Goal: Task Accomplishment & Management: Complete application form

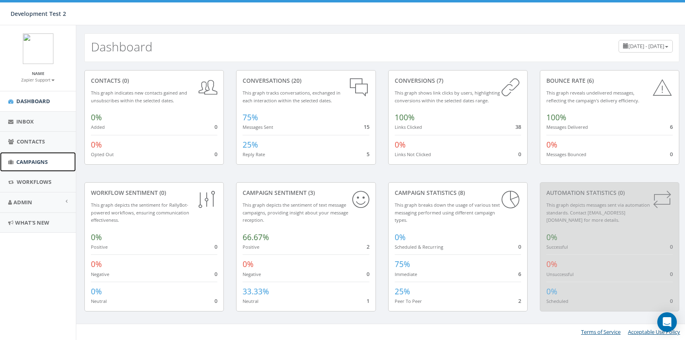
click at [33, 163] on span "Campaigns" at bounding box center [31, 161] width 31 height 7
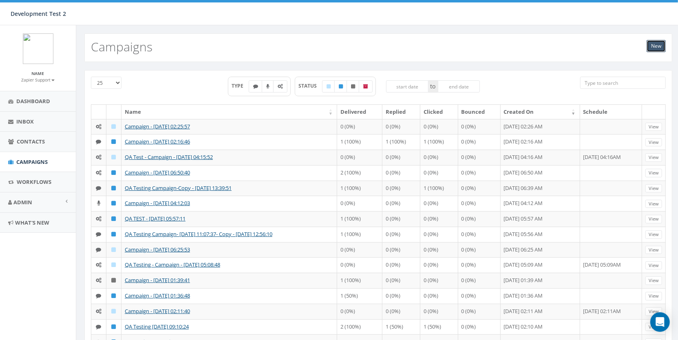
click at [655, 45] on link "New" at bounding box center [655, 46] width 19 height 12
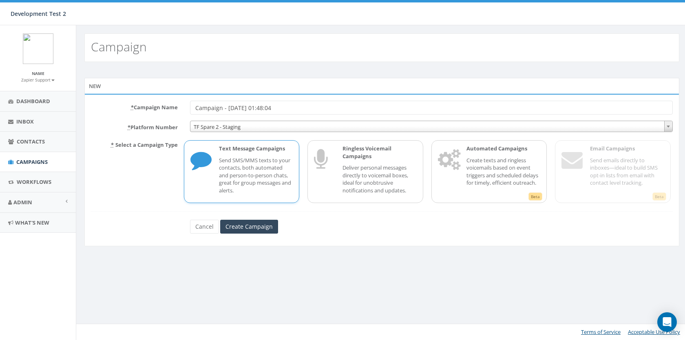
click at [198, 110] on input "Campaign - 10/14/2025, 01:48:04" at bounding box center [431, 108] width 483 height 14
type input "QA Test Campaign - [DATE] 01:48:04"
click at [255, 228] on input "Create Campaign" at bounding box center [249, 227] width 58 height 14
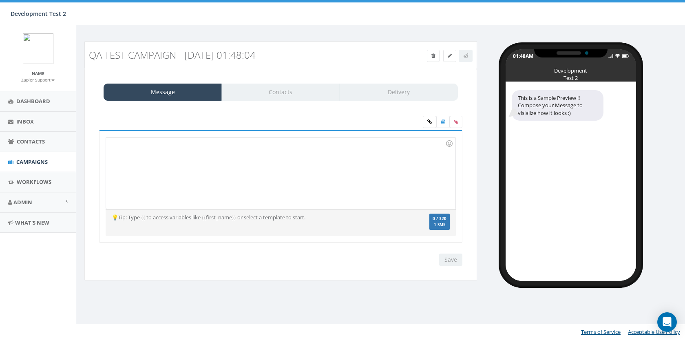
click at [304, 148] on div at bounding box center [280, 172] width 349 height 71
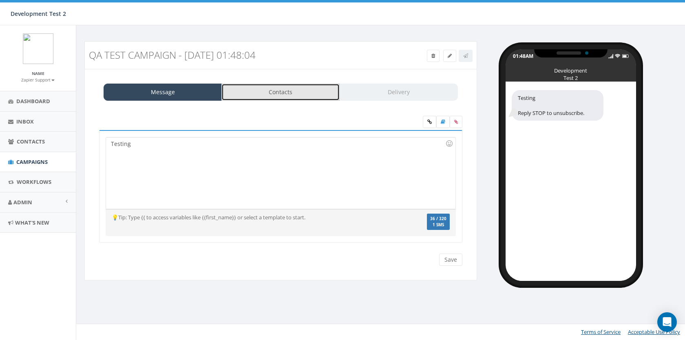
click at [318, 94] on link "Contacts" at bounding box center [280, 92] width 118 height 17
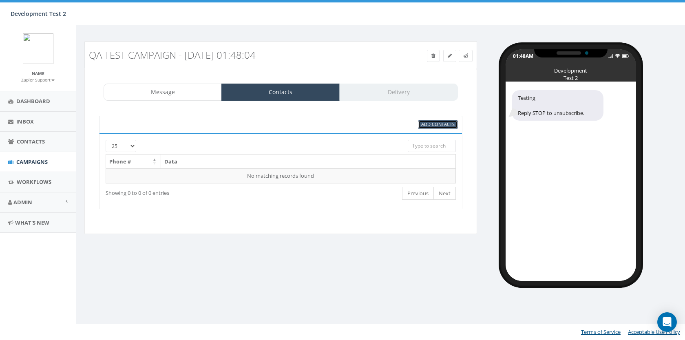
click at [419, 126] on link "Add Contacts" at bounding box center [438, 124] width 40 height 9
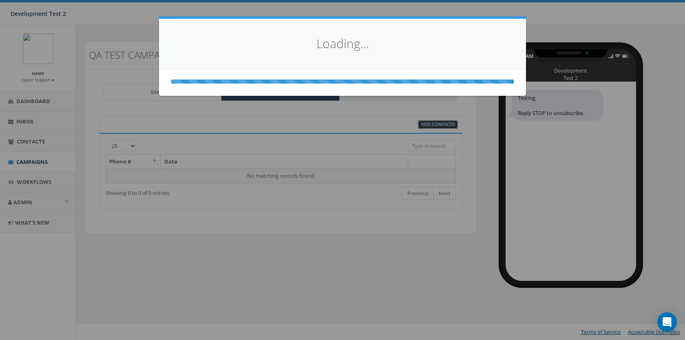
select select
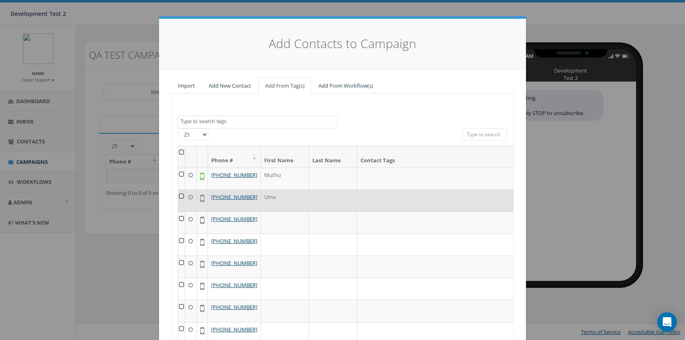
scroll to position [318, 0]
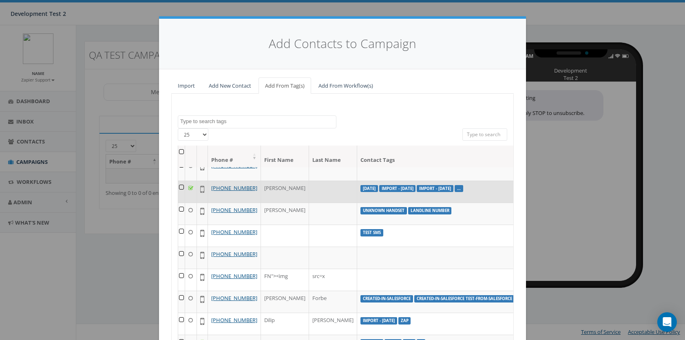
click at [178, 203] on td at bounding box center [181, 192] width 7 height 22
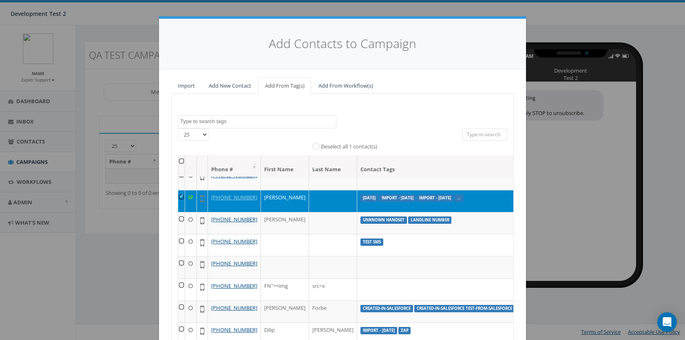
scroll to position [85, 0]
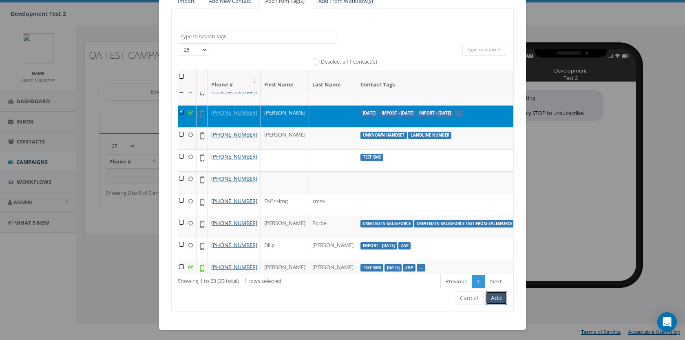
click at [495, 300] on button "Add" at bounding box center [496, 298] width 22 height 14
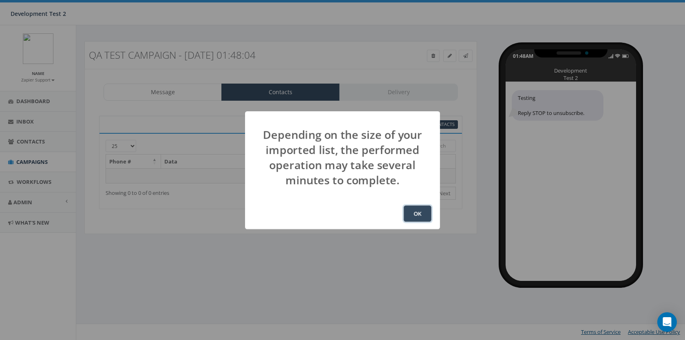
click at [415, 216] on button "OK" at bounding box center [418, 213] width 28 height 16
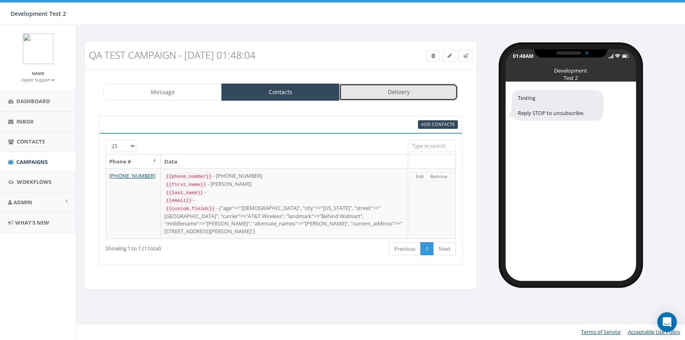
click at [395, 95] on link "Delivery" at bounding box center [398, 92] width 118 height 17
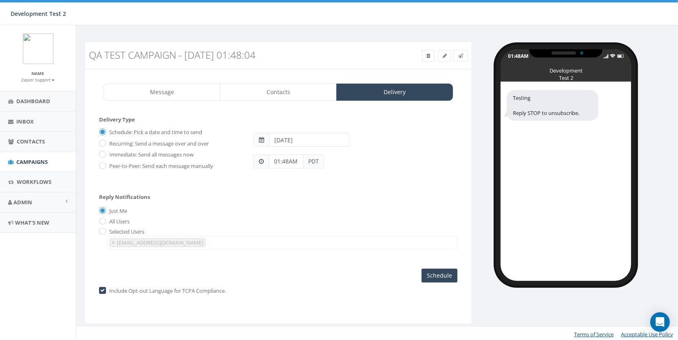
click at [151, 168] on label "Peer-to-Peer: Send each message manually" at bounding box center [160, 166] width 106 height 8
click at [104, 168] on input "Peer-to-Peer: Send each message manually" at bounding box center [101, 165] width 5 height 5
radio input "true"
click at [426, 275] on input "Launch Campaign" at bounding box center [427, 276] width 60 height 14
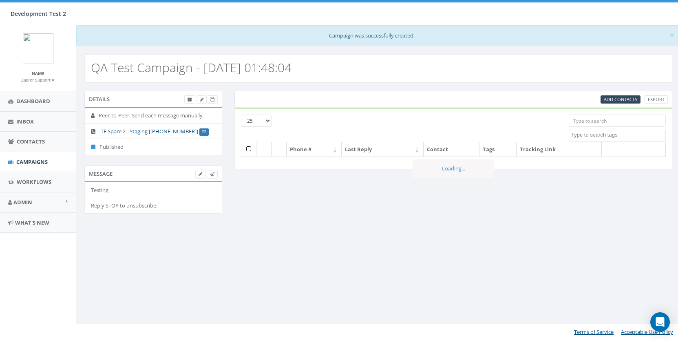
select select
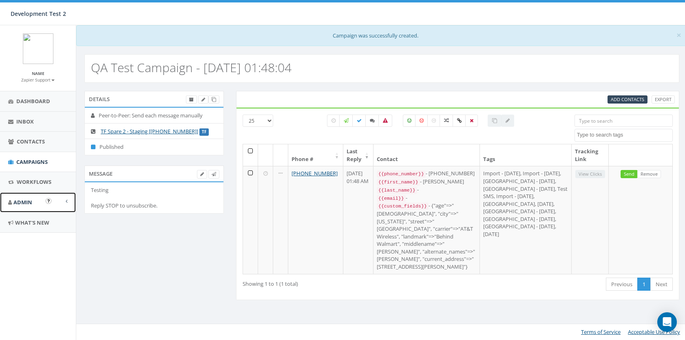
click at [37, 201] on link "Admin" at bounding box center [38, 202] width 76 height 20
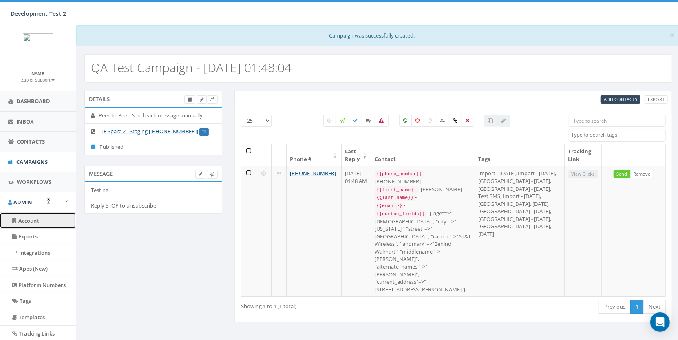
click at [27, 221] on link "Account" at bounding box center [38, 221] width 76 height 16
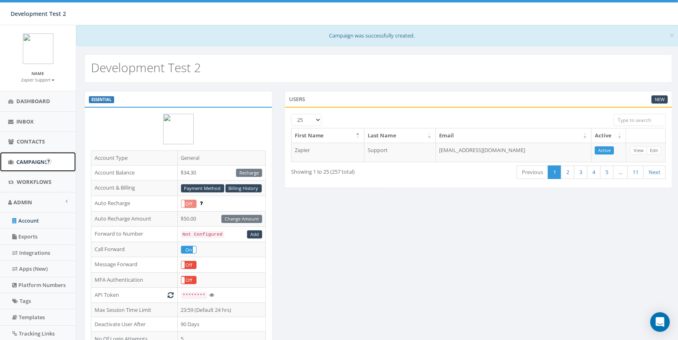
click at [26, 165] on link "Campaigns" at bounding box center [38, 162] width 76 height 20
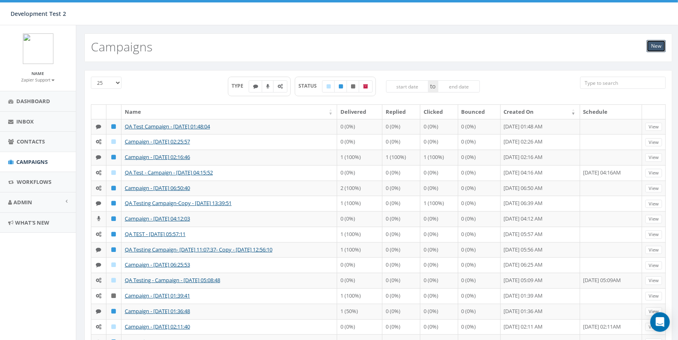
click at [652, 42] on link "New" at bounding box center [655, 46] width 19 height 12
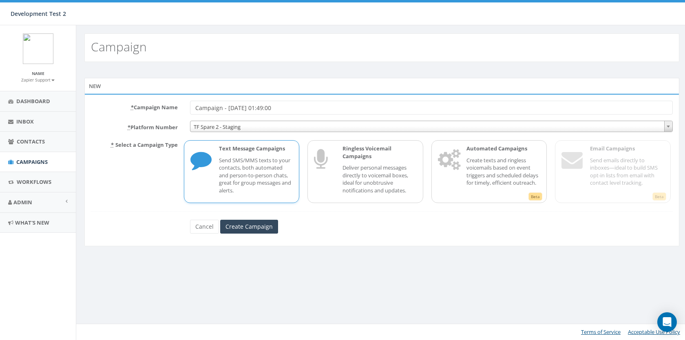
click at [193, 107] on input "Campaign - [DATE] 01:49:00" at bounding box center [431, 108] width 483 height 14
type input "QA Test Campaign - [DATE] 01:49:00"
click at [258, 223] on input "Create Campaign" at bounding box center [249, 227] width 58 height 14
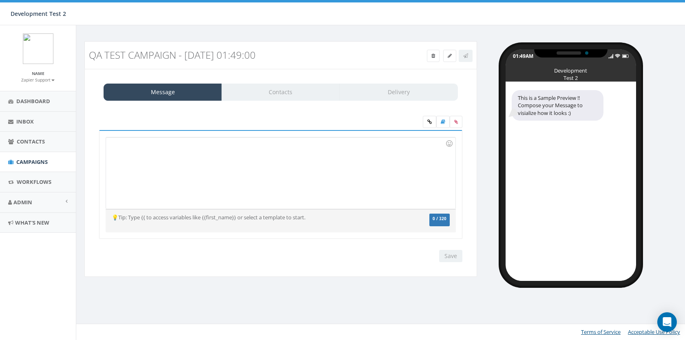
click at [273, 183] on div at bounding box center [280, 172] width 349 height 71
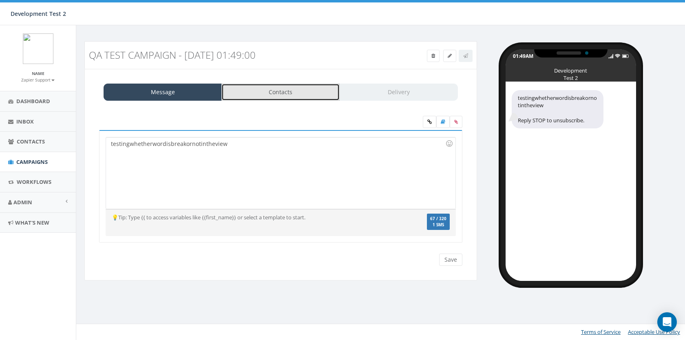
click at [300, 93] on link "Contacts" at bounding box center [280, 92] width 118 height 17
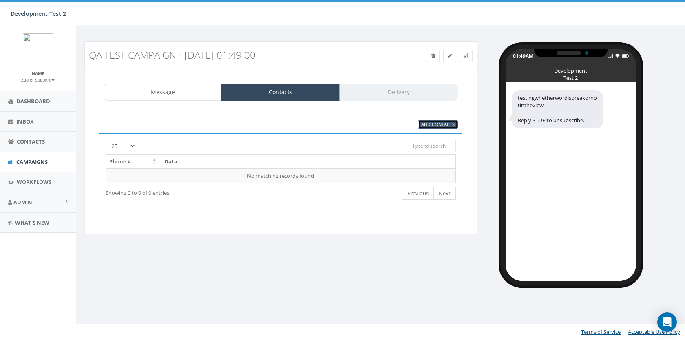
click at [445, 120] on link "Add Contacts" at bounding box center [438, 124] width 40 height 9
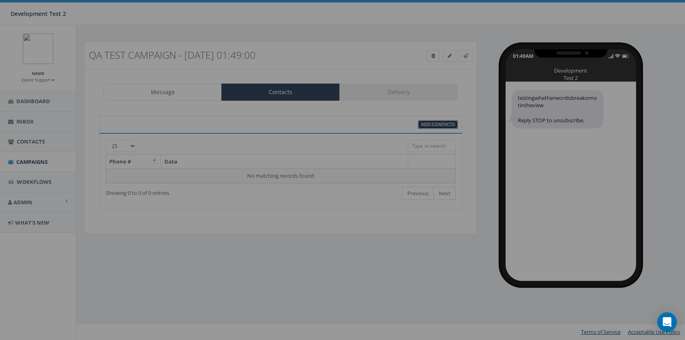
select select
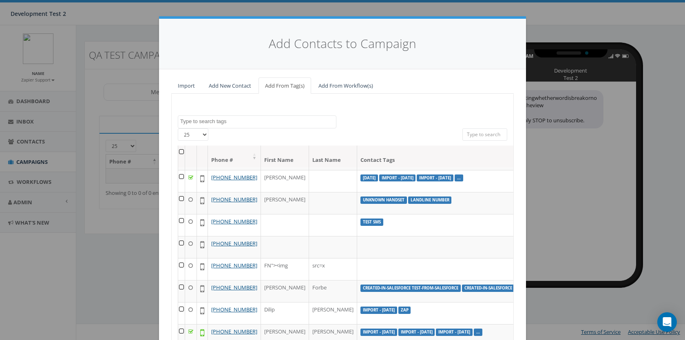
scroll to position [248, 0]
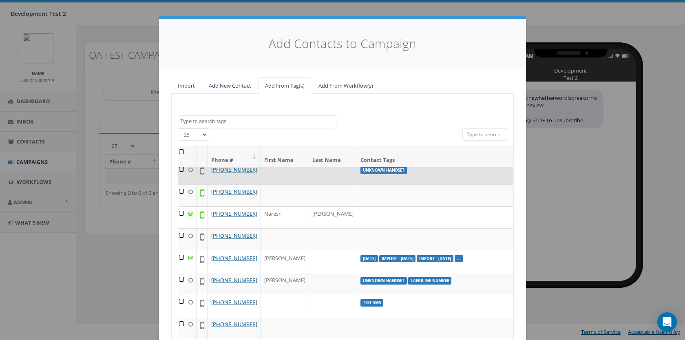
click at [179, 184] on td at bounding box center [181, 173] width 7 height 22
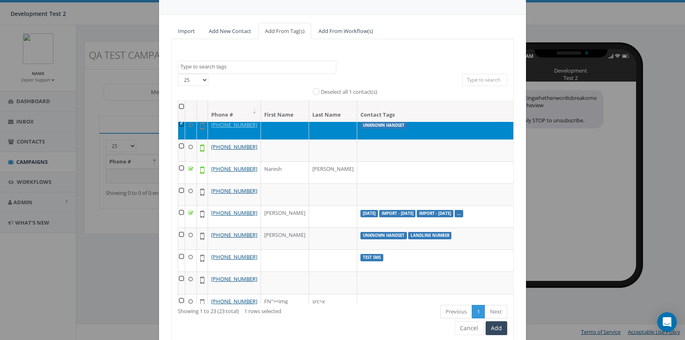
scroll to position [85, 0]
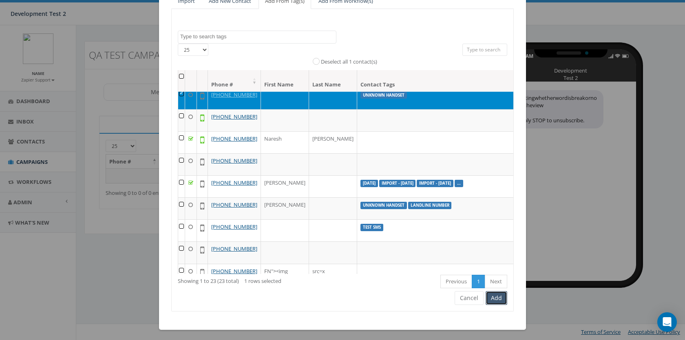
click at [499, 302] on button "Add" at bounding box center [496, 298] width 22 height 14
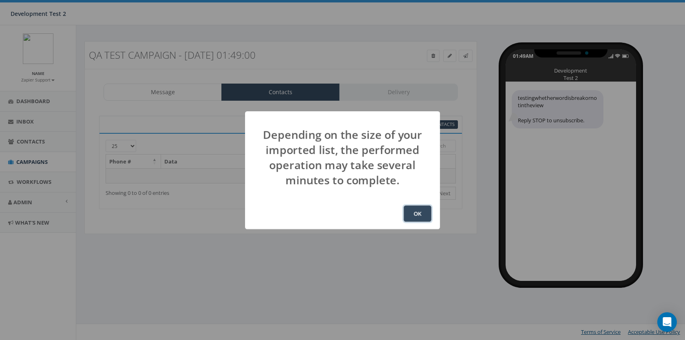
click at [425, 216] on button "OK" at bounding box center [418, 213] width 28 height 16
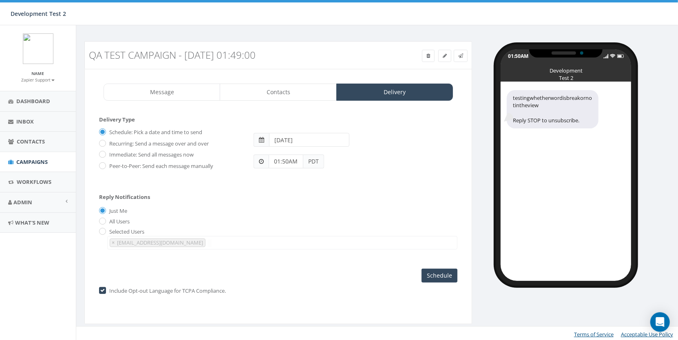
click at [167, 164] on label "Peer-to-Peer: Send each message manually" at bounding box center [160, 166] width 106 height 8
click at [104, 164] on input "Peer-to-Peer: Send each message manually" at bounding box center [101, 165] width 5 height 5
radio input "true"
click at [438, 278] on input "Launch Campaign" at bounding box center [427, 276] width 60 height 14
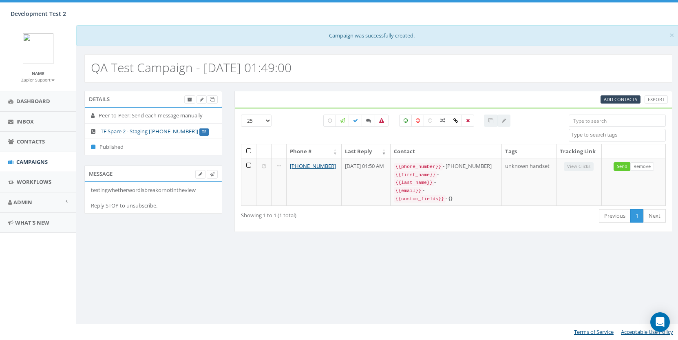
select select
